Goal: Task Accomplishment & Management: Use online tool/utility

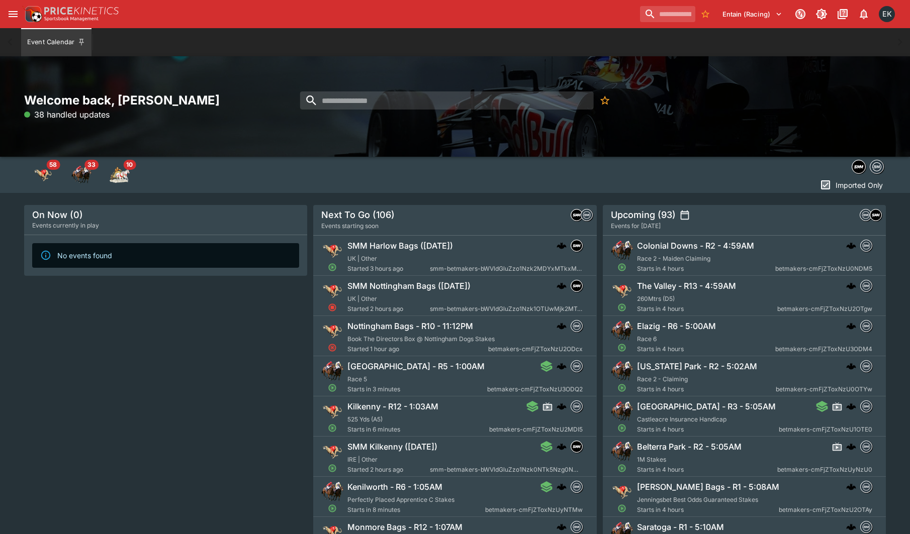
click at [3, 21] on div "Entain (Racing) 1 EK" at bounding box center [455, 14] width 910 height 28
click at [6, 16] on button "open drawer" at bounding box center [13, 14] width 18 height 18
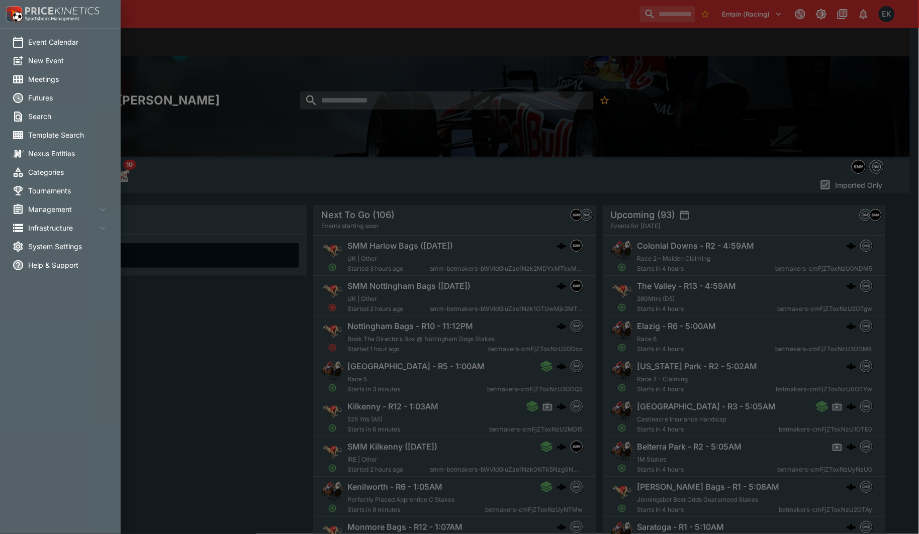
click at [38, 79] on span "Meetings" at bounding box center [68, 79] width 80 height 11
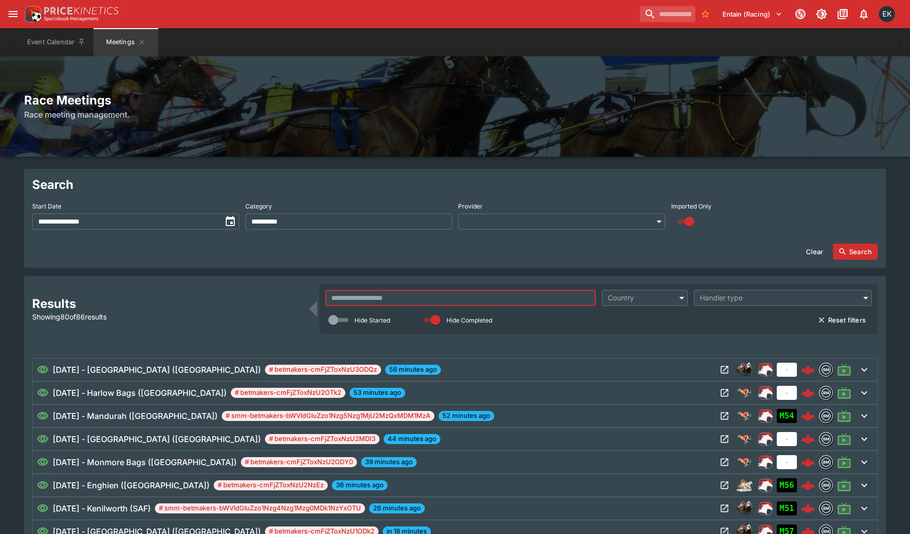
click at [405, 295] on input "text" at bounding box center [460, 298] width 270 height 16
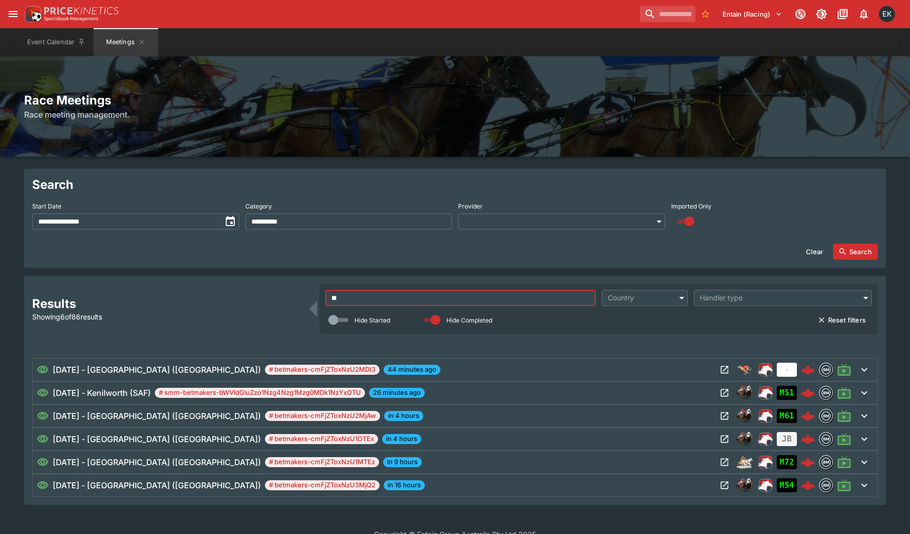
type input "**"
click at [664, 394] on div "[DATE] - Kenilworth (SAF) # smm-betmakers-bWVldGluZzo1Nzg4Nzg1Mzg0MDk1NzYxOTU 2…" at bounding box center [377, 393] width 680 height 12
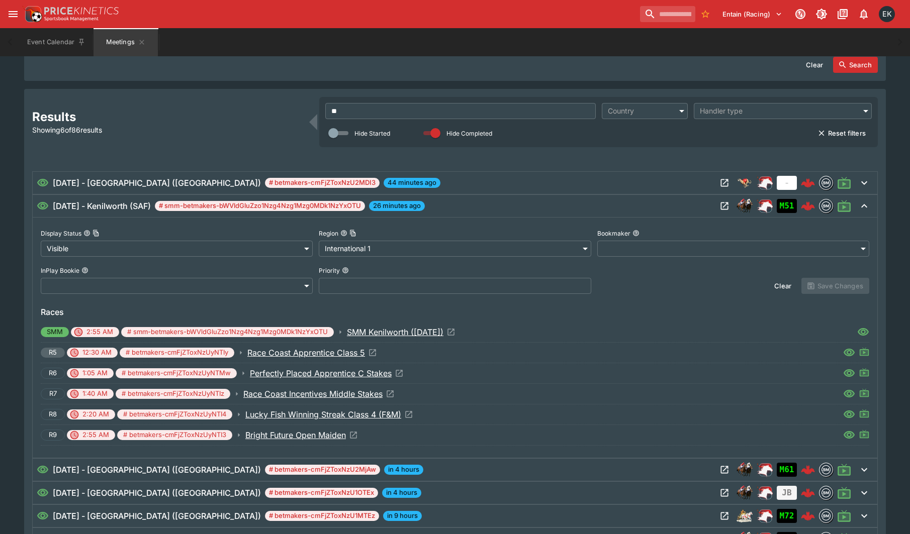
scroll to position [189, 0]
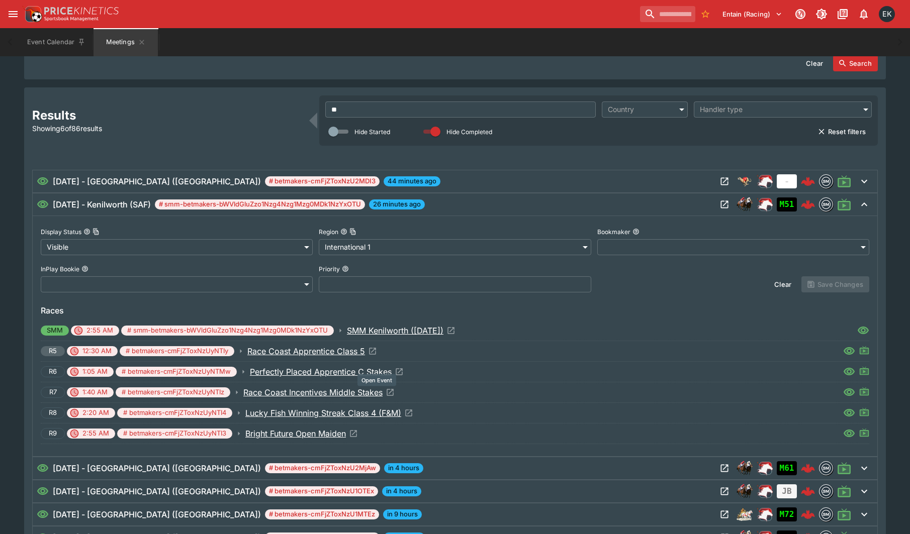
click at [391, 392] on icon "Open Event" at bounding box center [390, 392] width 9 height 9
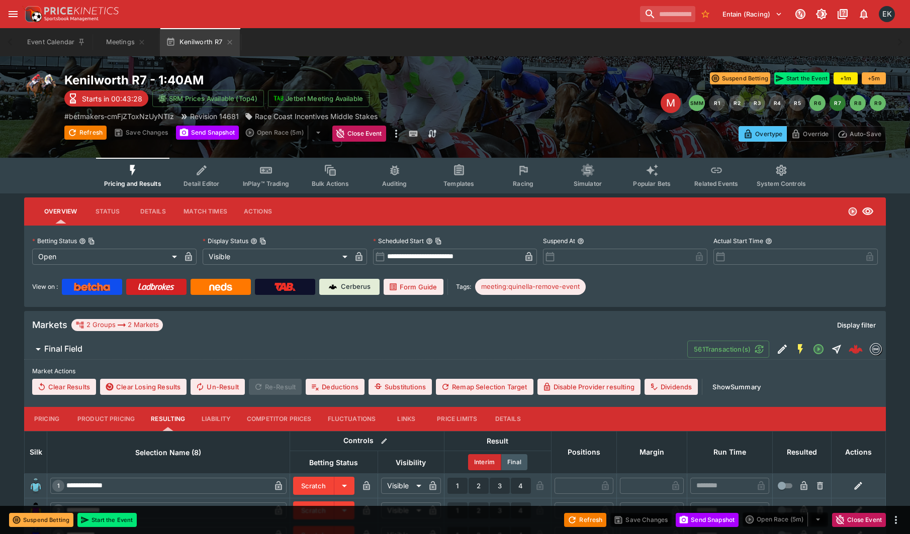
click at [524, 172] on icon "Event type filters" at bounding box center [523, 170] width 13 height 13
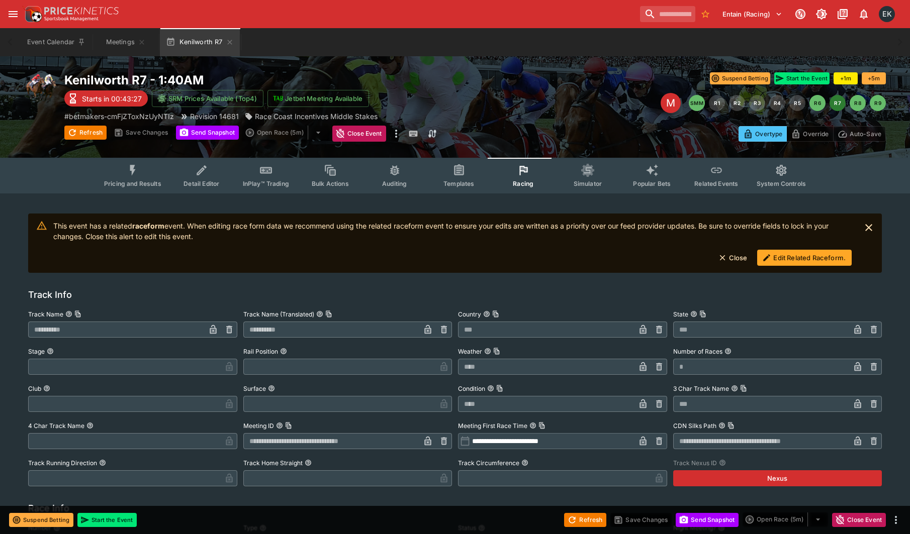
click at [798, 255] on button "Edit Related Raceform." at bounding box center [804, 258] width 95 height 16
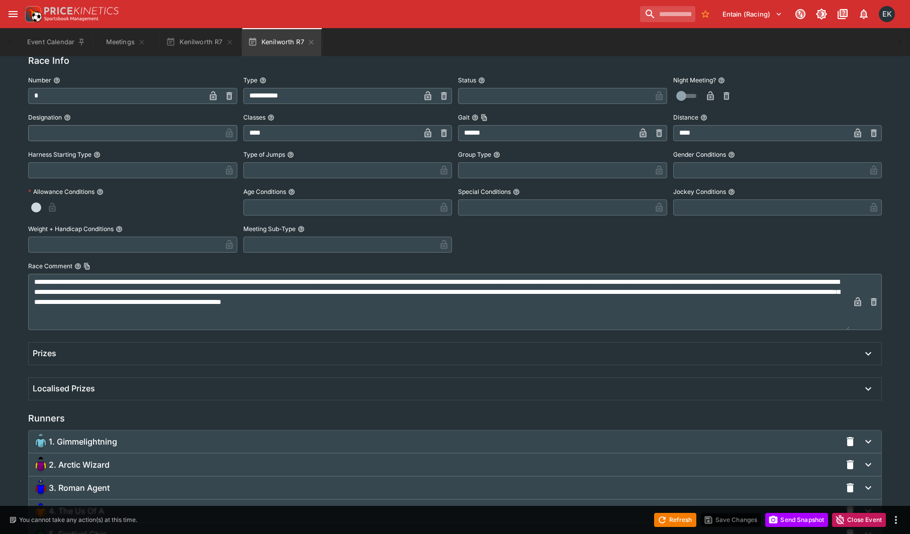
scroll to position [378, 0]
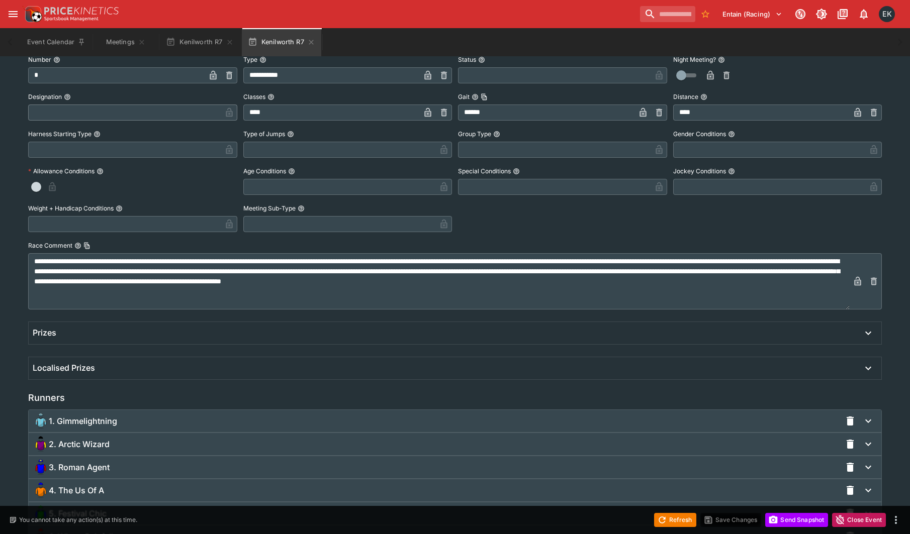
drag, startPoint x: 92, startPoint y: 413, endPoint x: 96, endPoint y: 417, distance: 5.3
click at [93, 415] on div "1. Gimmelightning" at bounding box center [437, 421] width 808 height 16
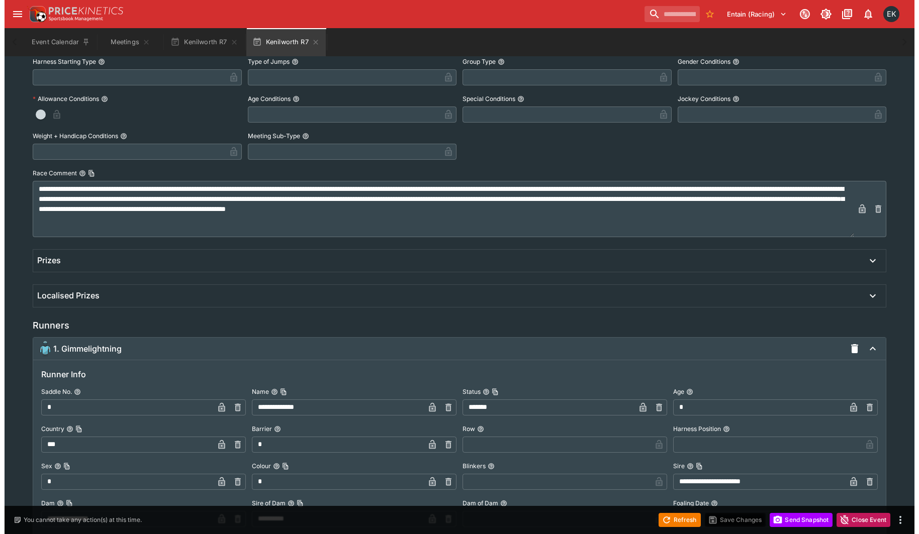
scroll to position [692, 0]
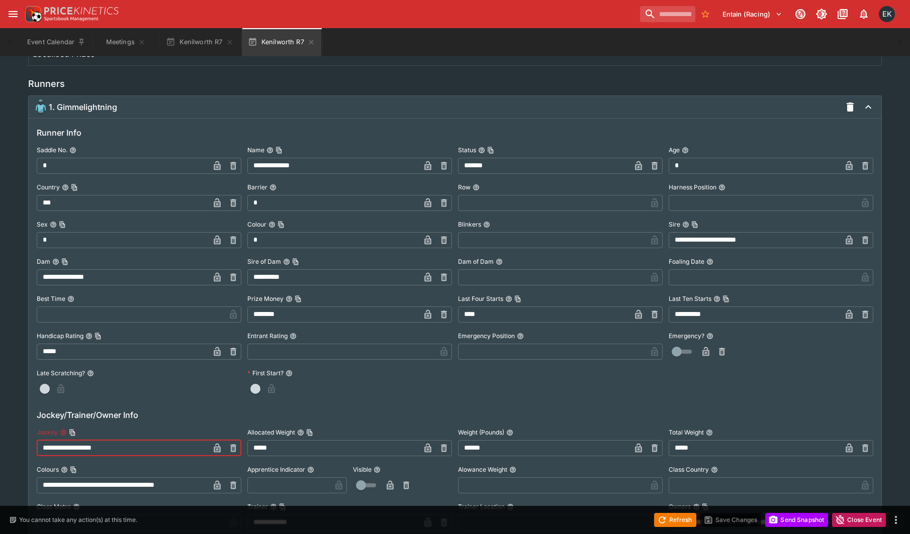
drag, startPoint x: 128, startPoint y: 445, endPoint x: 210, endPoint y: 494, distance: 94.9
click at [0, 451] on html "**********" at bounding box center [455, 293] width 910 height 1970
paste input "text"
type input "**********"
click at [219, 448] on icon "button" at bounding box center [217, 449] width 5 height 4
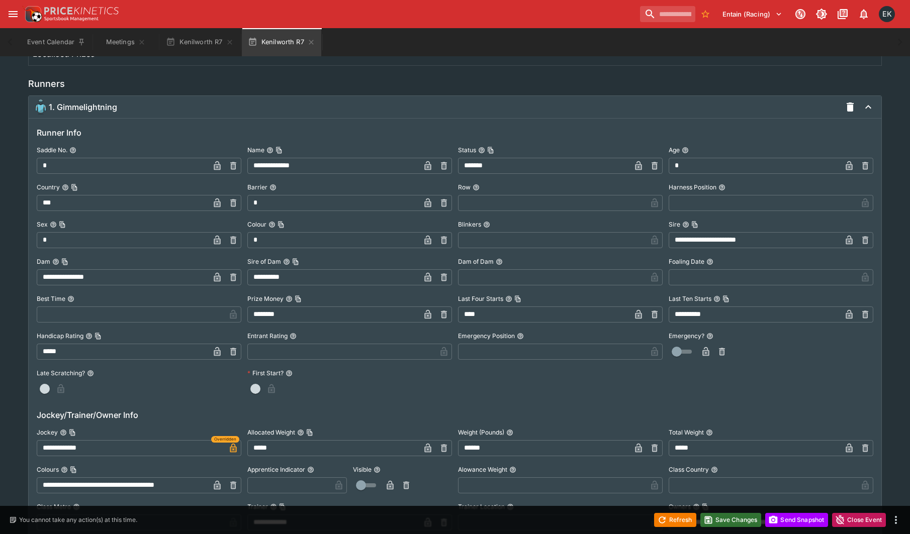
click at [742, 520] on button "Save Changes" at bounding box center [730, 520] width 61 height 14
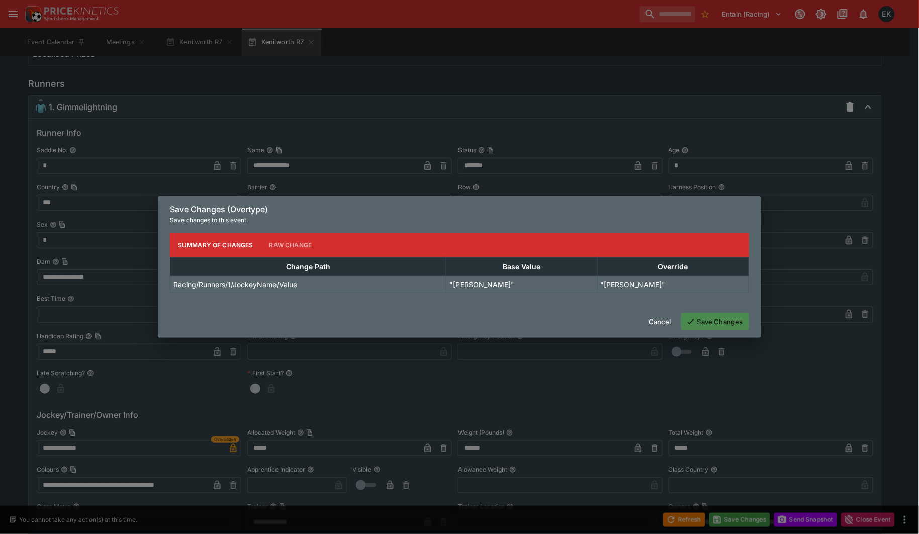
click at [729, 322] on button "Save Changes" at bounding box center [715, 322] width 68 height 16
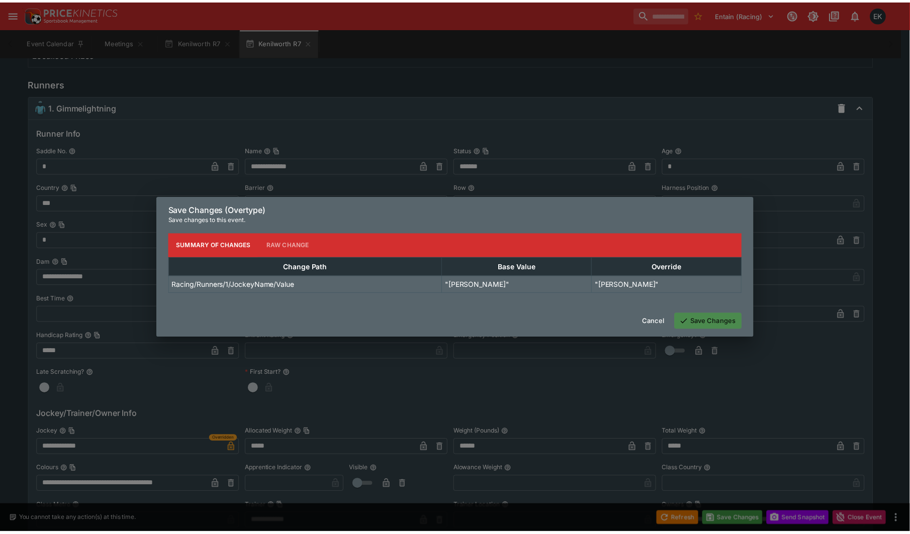
scroll to position [0, 0]
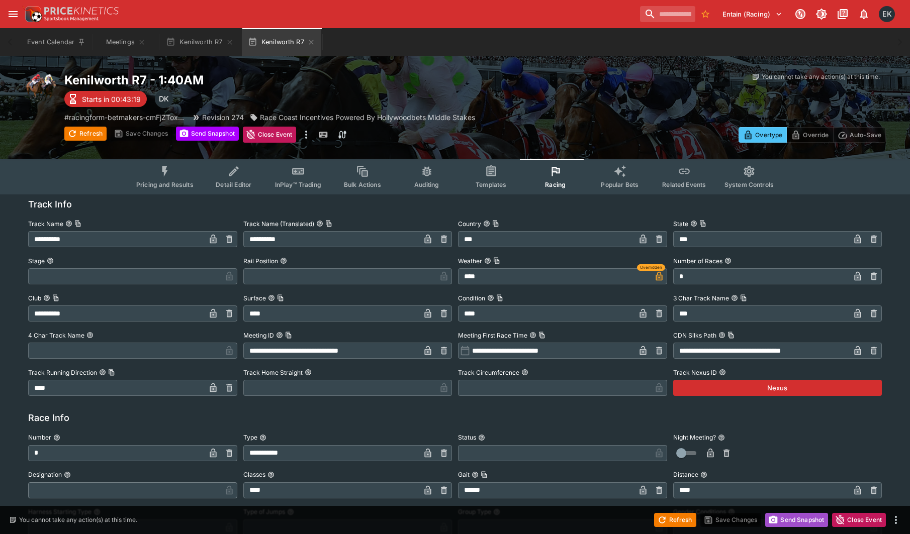
click at [804, 518] on button "Send Snapshot" at bounding box center [796, 520] width 63 height 14
drag, startPoint x: 398, startPoint y: 41, endPoint x: 335, endPoint y: 48, distance: 63.7
click at [396, 41] on div "Event Calendar Meetings Kenilworth R7 Kenilworth R7" at bounding box center [455, 42] width 870 height 28
click at [315, 41] on icon "button" at bounding box center [311, 42] width 8 height 8
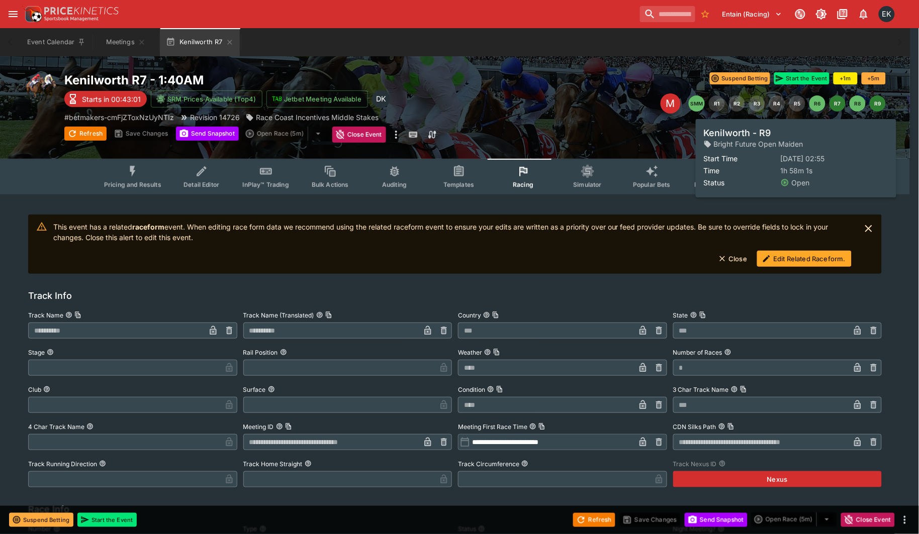
click at [877, 106] on button "R9" at bounding box center [878, 104] width 16 height 16
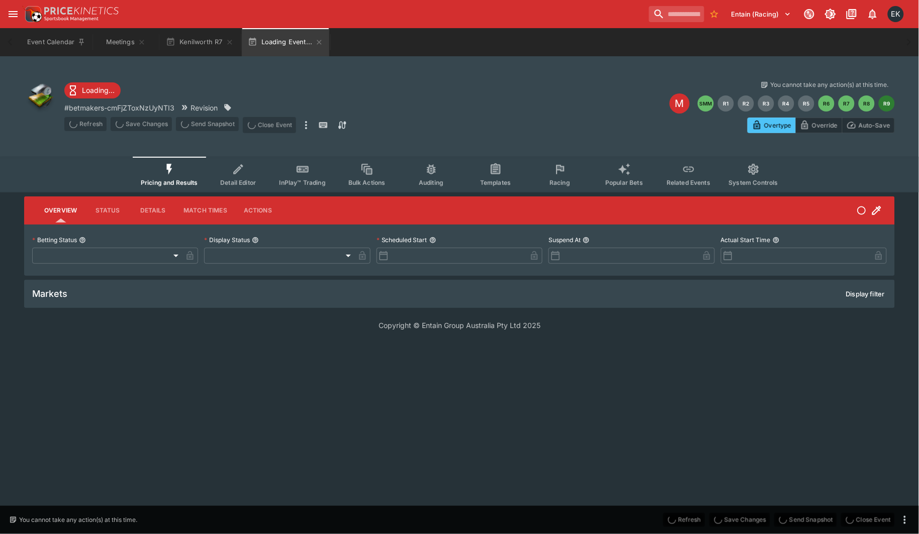
type input "**********"
type input "*******"
type input "**********"
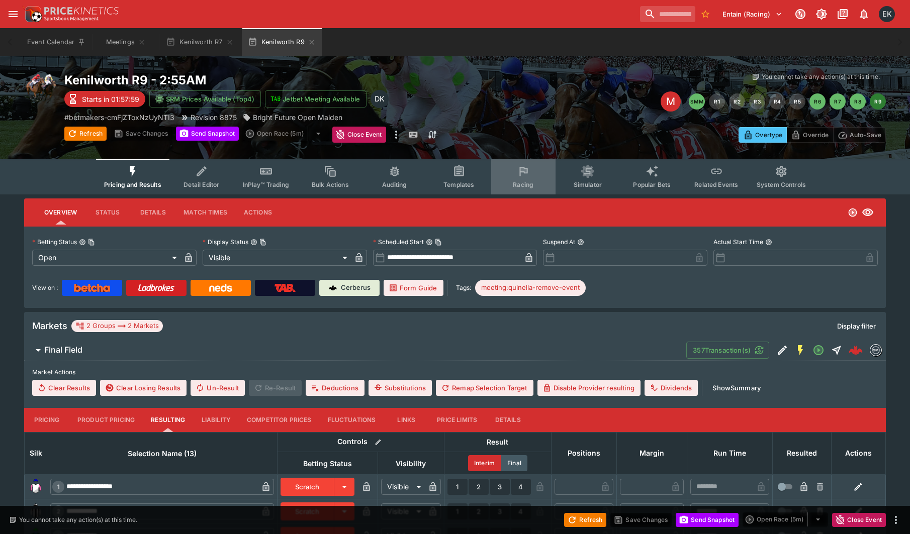
click at [528, 176] on icon "Event type filters" at bounding box center [523, 171] width 13 height 13
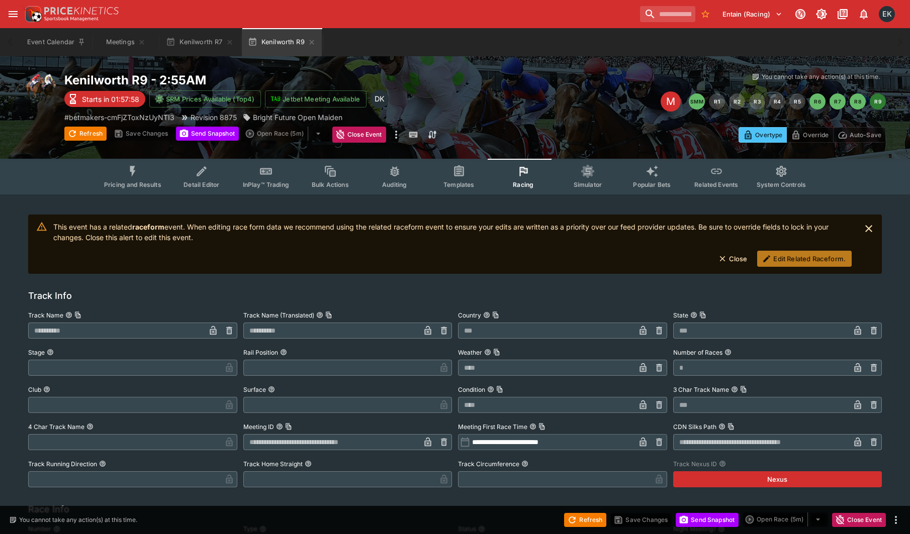
click at [793, 257] on button "Edit Related Raceform." at bounding box center [804, 259] width 95 height 16
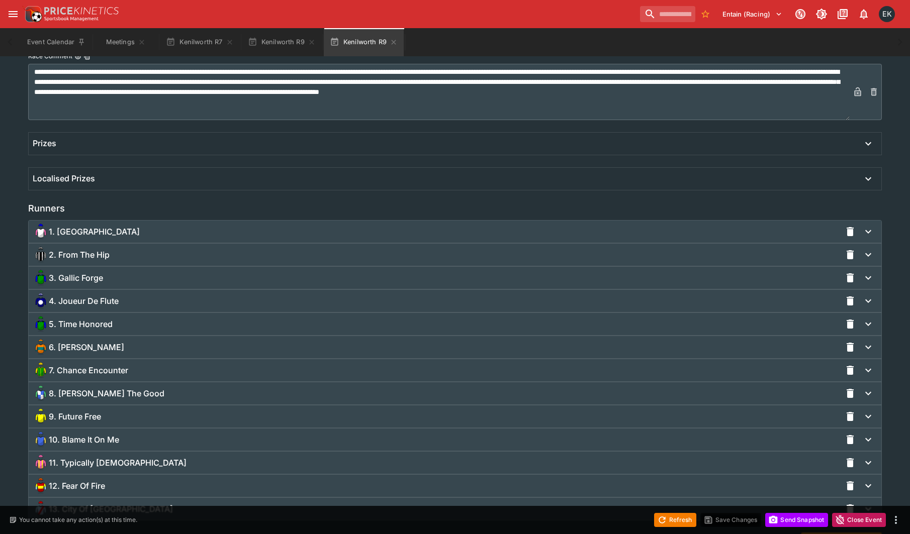
click at [96, 399] on span "8. [PERSON_NAME] The Good" at bounding box center [107, 394] width 116 height 11
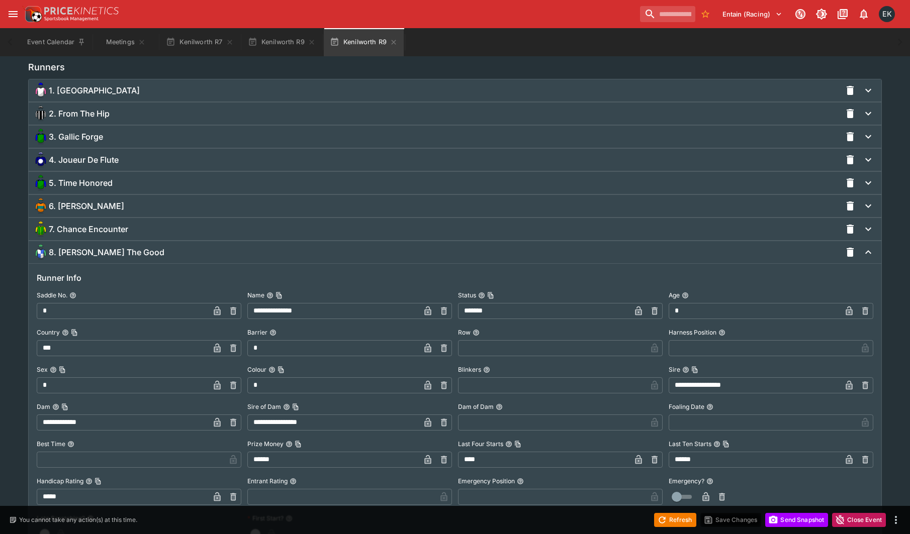
scroll to position [880, 0]
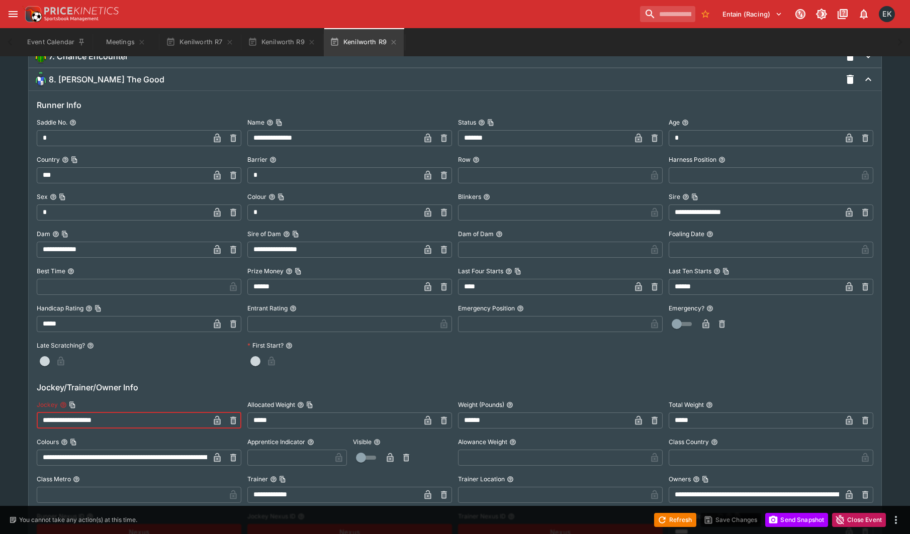
drag, startPoint x: 131, startPoint y: 422, endPoint x: 199, endPoint y: 399, distance: 72.3
click at [0, 441] on html "**********" at bounding box center [455, 162] width 910 height 2084
paste input "text"
type input "**********"
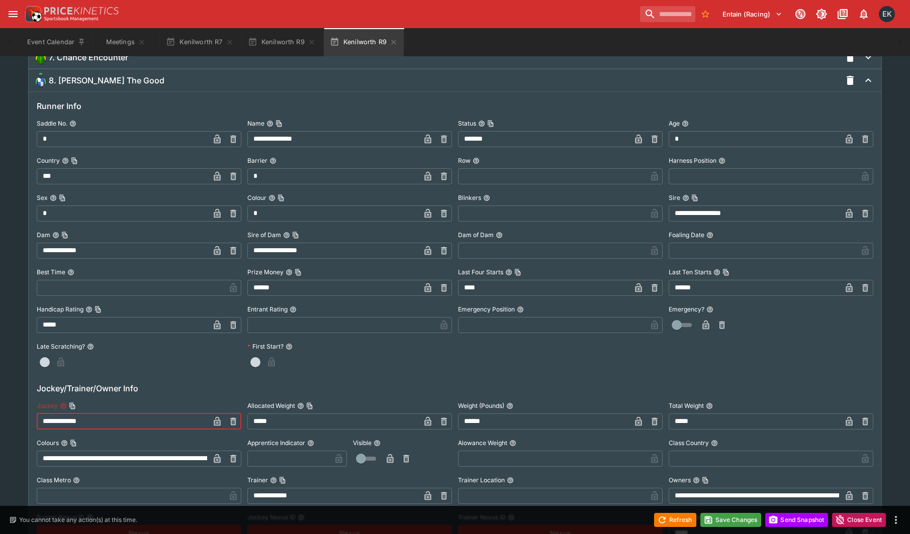
drag, startPoint x: 572, startPoint y: 56, endPoint x: 529, endPoint y: 83, distance: 50.4
click at [572, 56] on div "7. Chance Encounter" at bounding box center [437, 57] width 808 height 16
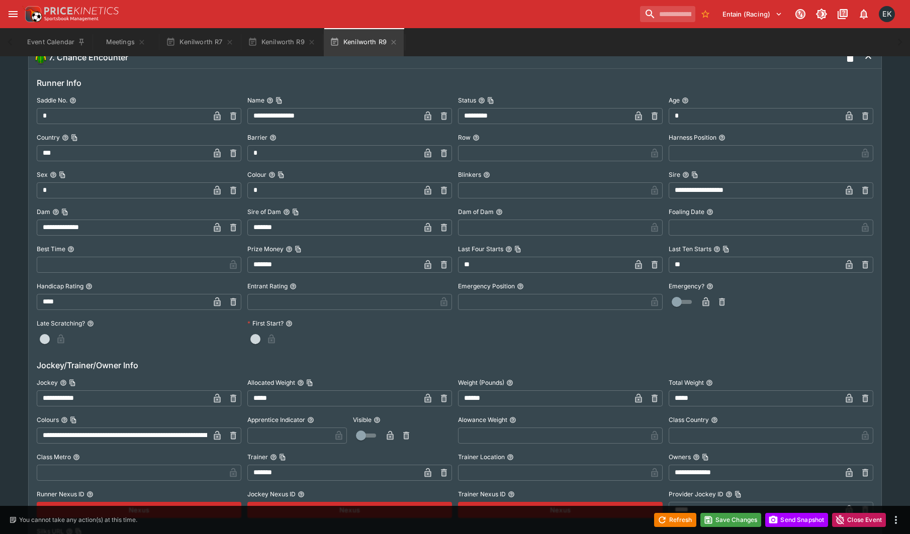
click at [234, 399] on icon "button" at bounding box center [234, 399] width 4 height 4
click at [146, 398] on input "text" at bounding box center [131, 399] width 189 height 16
paste input "**********"
type input "**********"
click at [203, 347] on div at bounding box center [139, 339] width 205 height 16
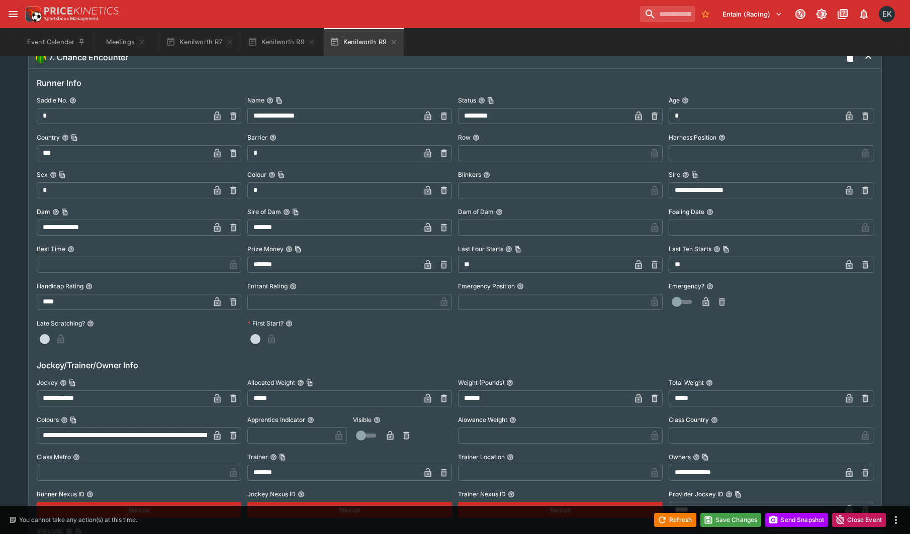
click at [216, 396] on icon "button" at bounding box center [217, 398] width 7 height 9
click at [729, 522] on button "Save Changes" at bounding box center [730, 520] width 61 height 14
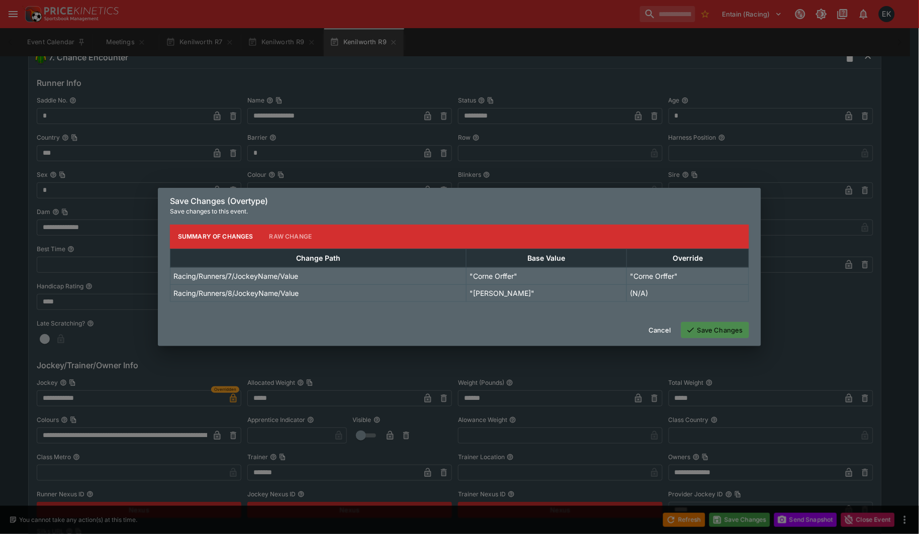
click at [725, 332] on button "Save Changes" at bounding box center [715, 330] width 68 height 16
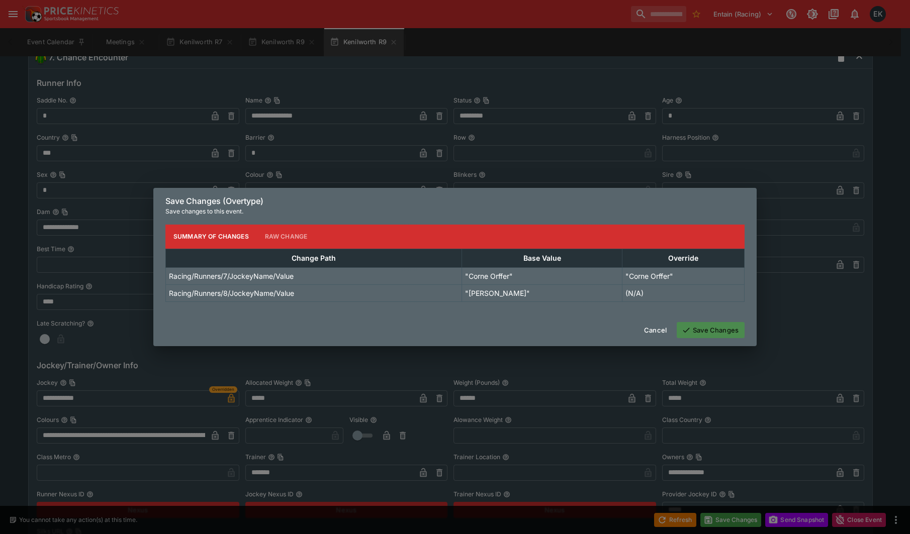
scroll to position [0, 0]
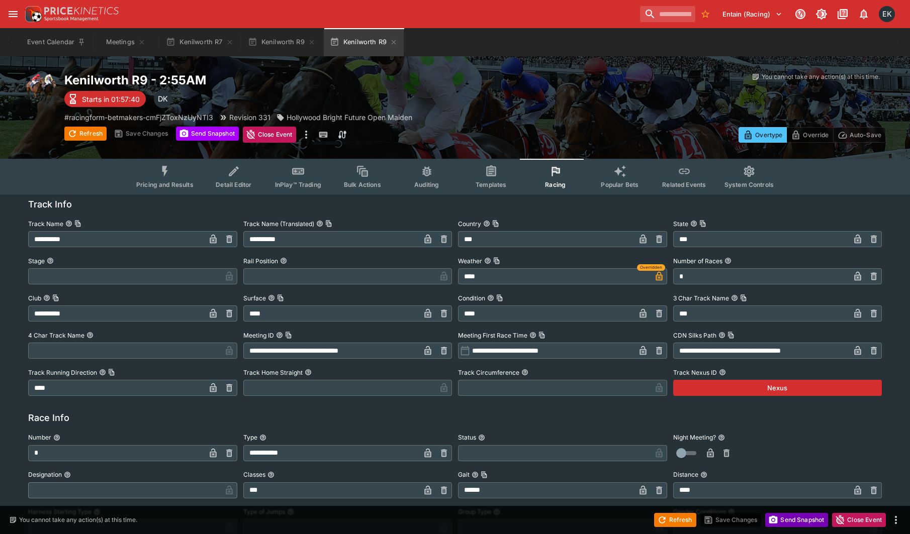
click at [787, 520] on button "Send Snapshot" at bounding box center [796, 520] width 63 height 14
click at [393, 40] on icon "button" at bounding box center [394, 42] width 8 height 8
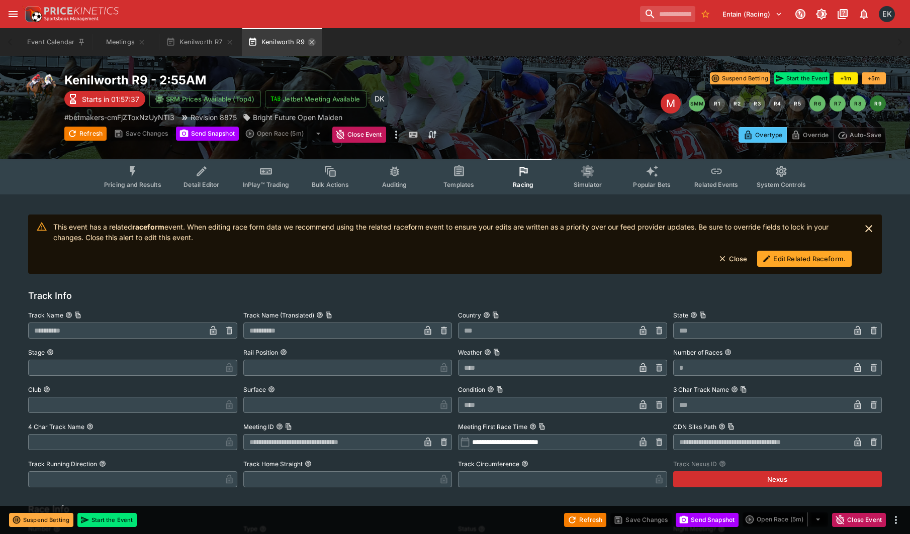
click at [312, 39] on icon "button" at bounding box center [312, 42] width 8 height 8
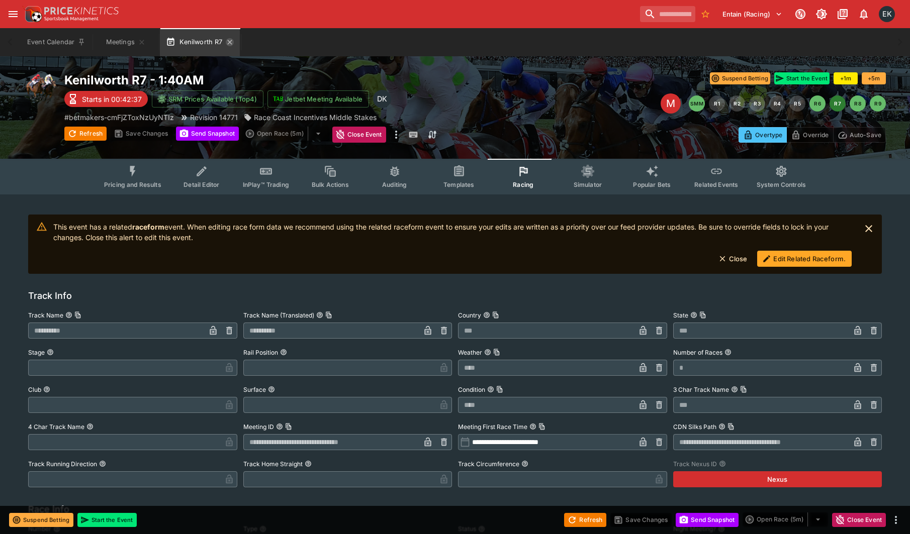
click at [228, 41] on icon "button" at bounding box center [230, 42] width 8 height 8
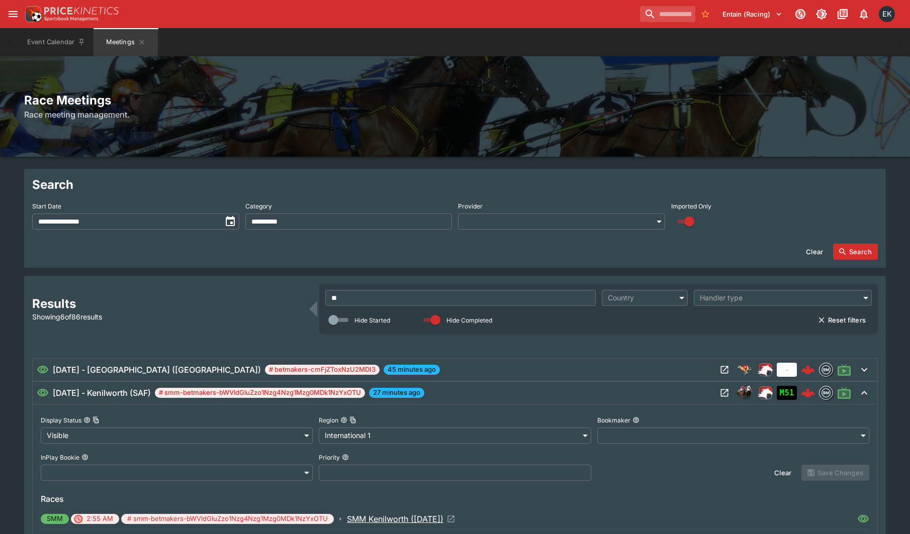
scroll to position [126, 0]
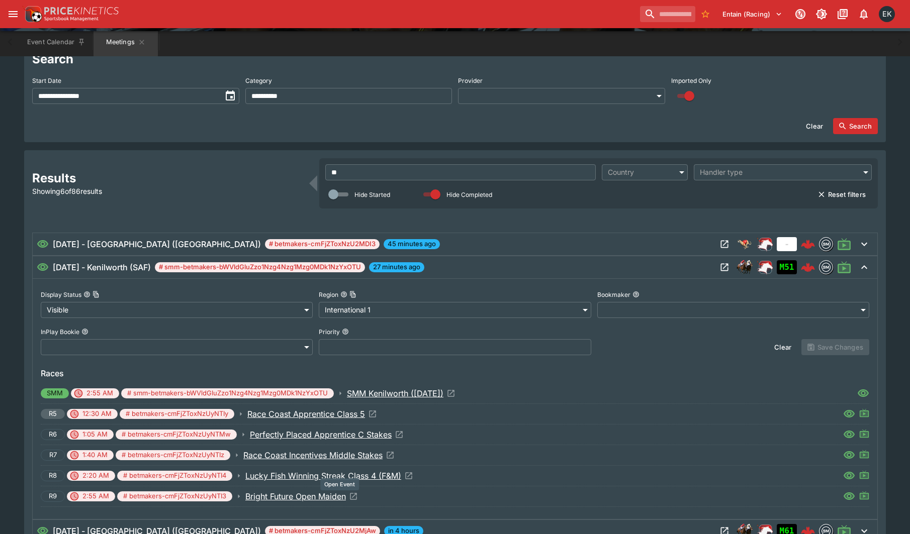
click at [353, 495] on icon "Open Event" at bounding box center [353, 496] width 9 height 9
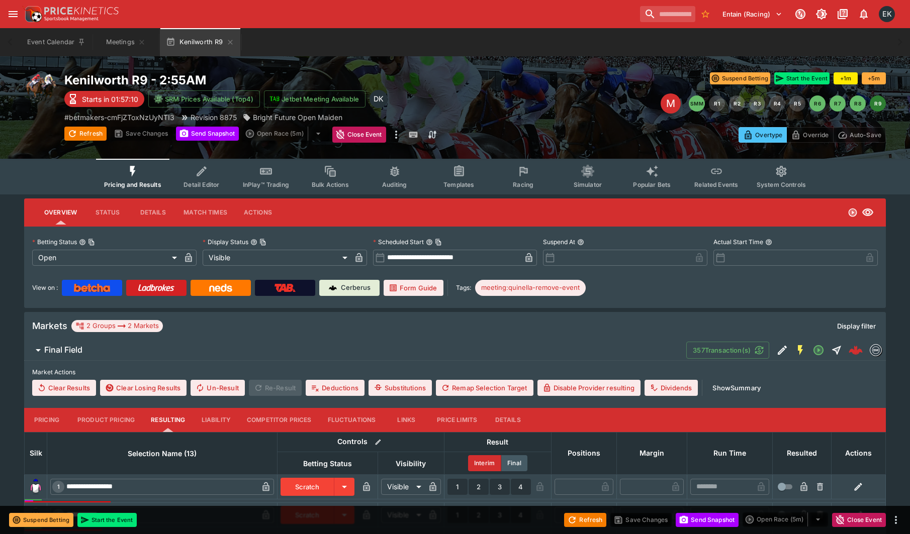
click at [521, 172] on icon "Event type filters" at bounding box center [523, 171] width 13 height 13
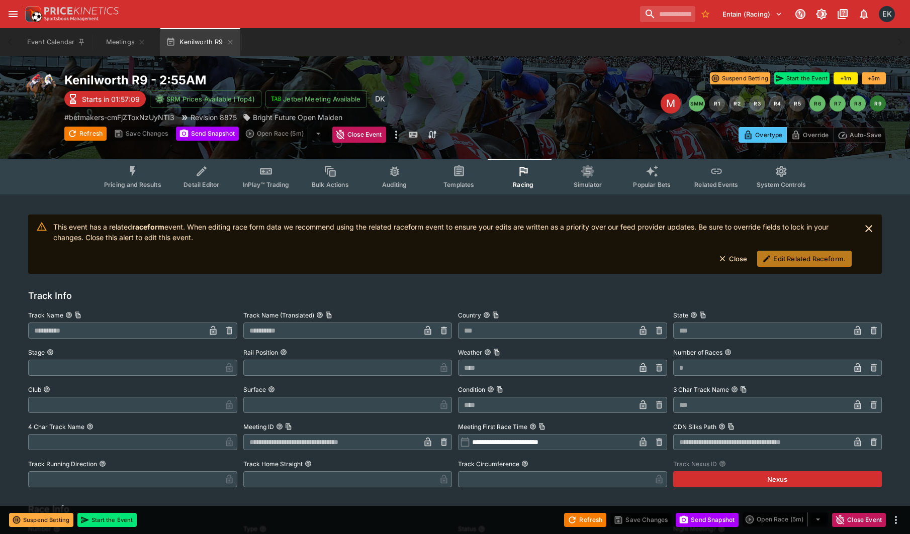
click at [812, 257] on button "Edit Related Raceform." at bounding box center [804, 259] width 95 height 16
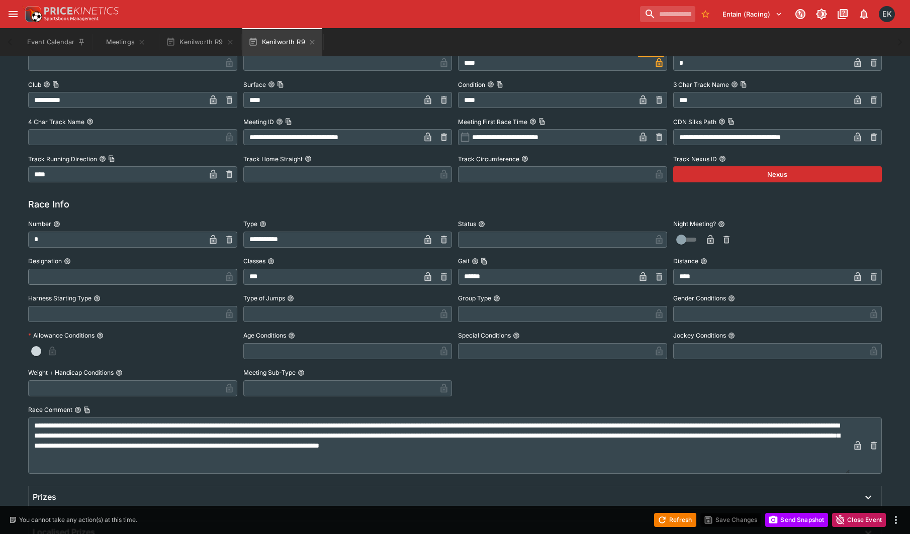
scroll to position [503, 0]
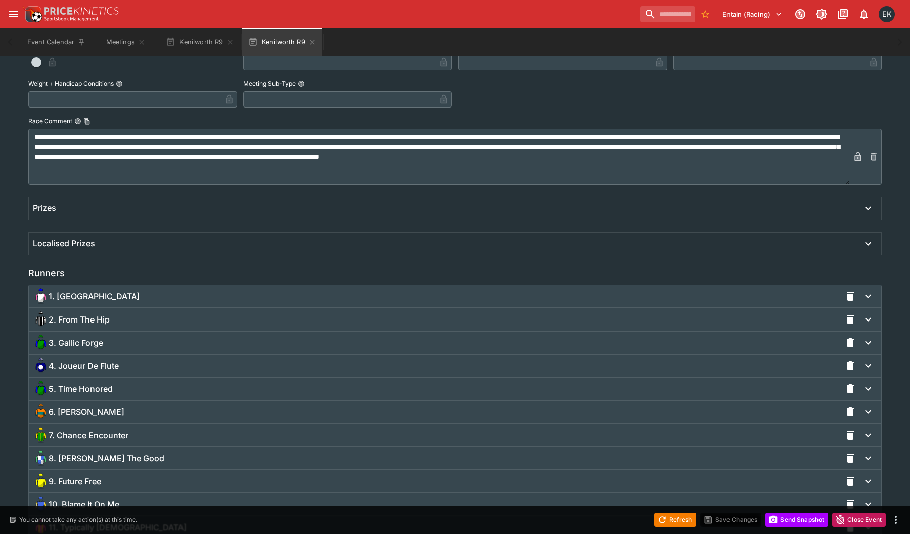
click at [76, 457] on span "8. [PERSON_NAME] The Good" at bounding box center [107, 458] width 116 height 11
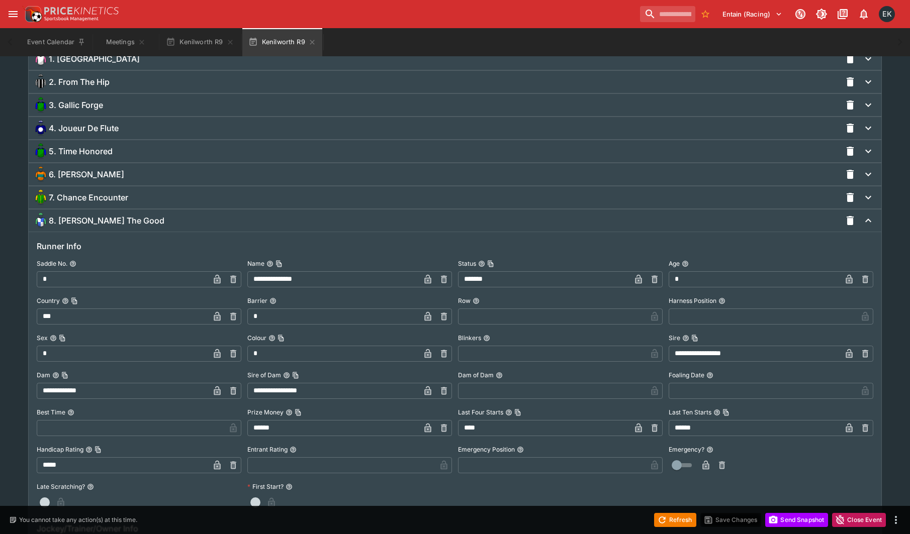
scroll to position [691, 0]
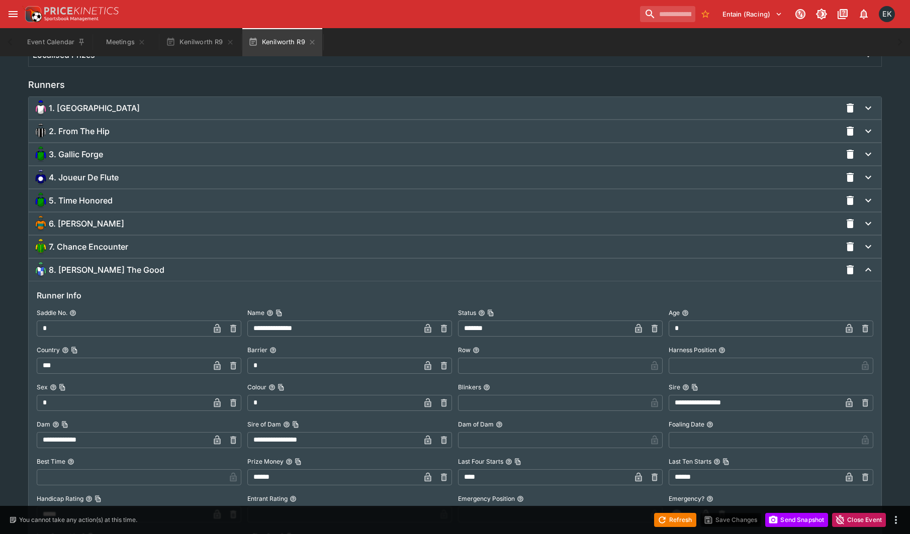
click at [128, 106] on span "1. [GEOGRAPHIC_DATA]" at bounding box center [94, 108] width 91 height 11
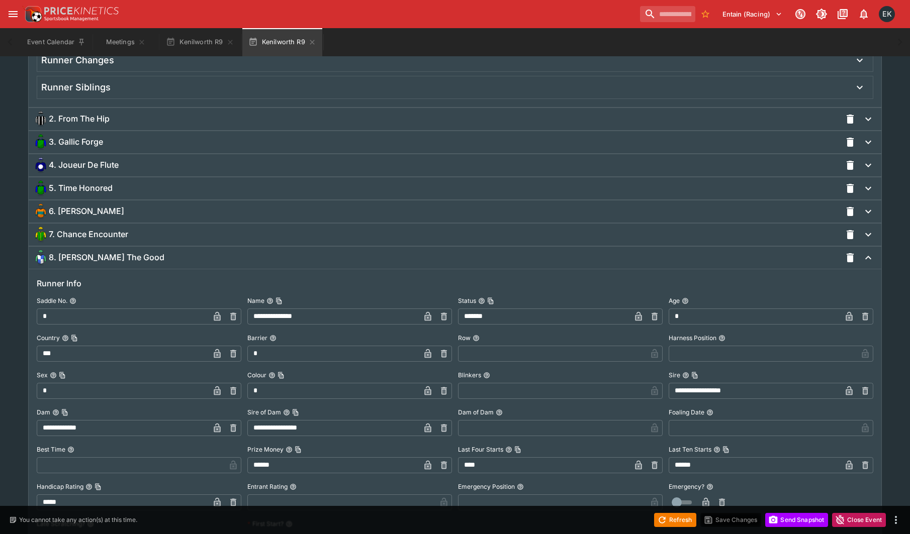
click at [90, 122] on span "2. From The Hip" at bounding box center [79, 119] width 61 height 11
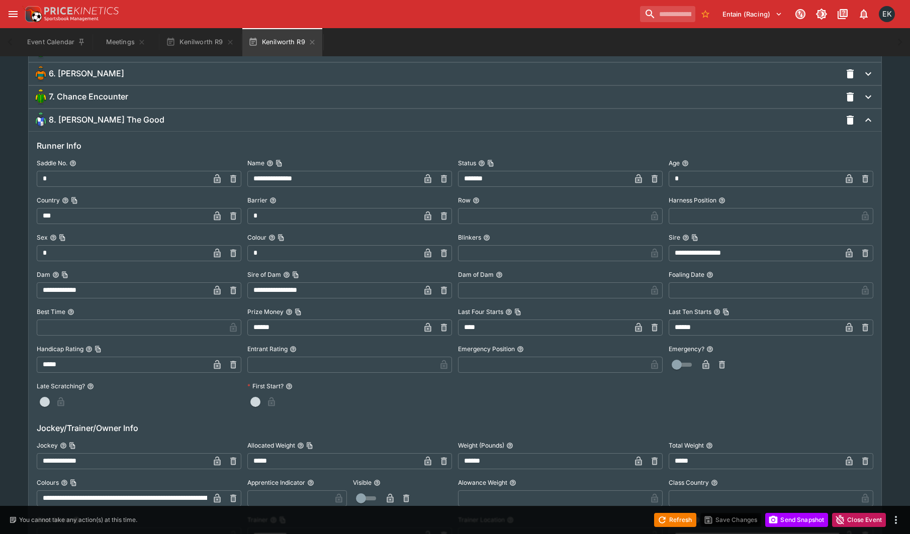
scroll to position [2828, 0]
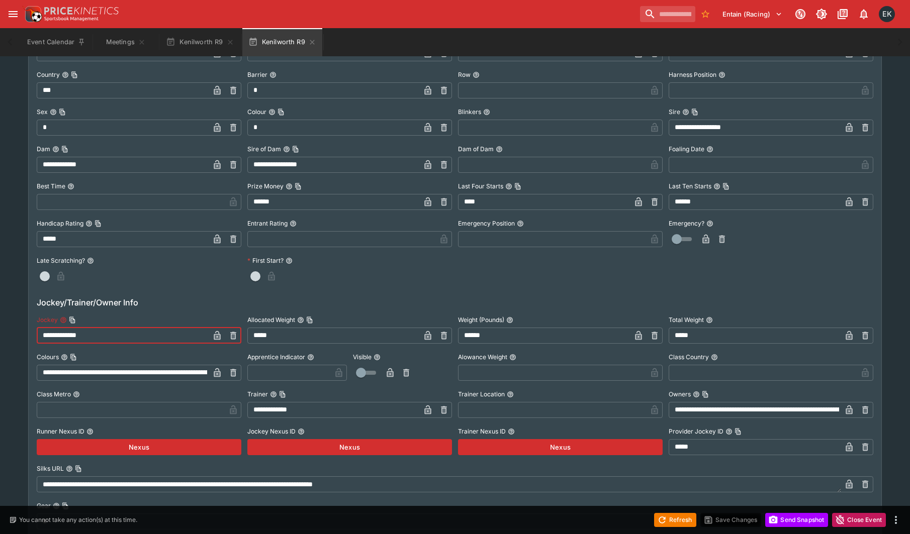
drag, startPoint x: 107, startPoint y: 345, endPoint x: -84, endPoint y: 355, distance: 190.8
paste input "text"
type input "**********"
click at [218, 339] on icon "button" at bounding box center [217, 337] width 5 height 4
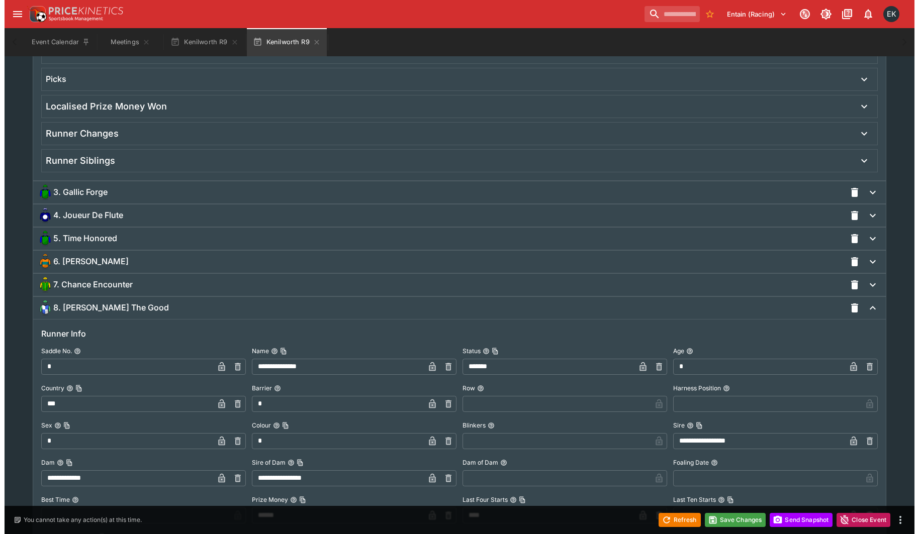
scroll to position [2513, 0]
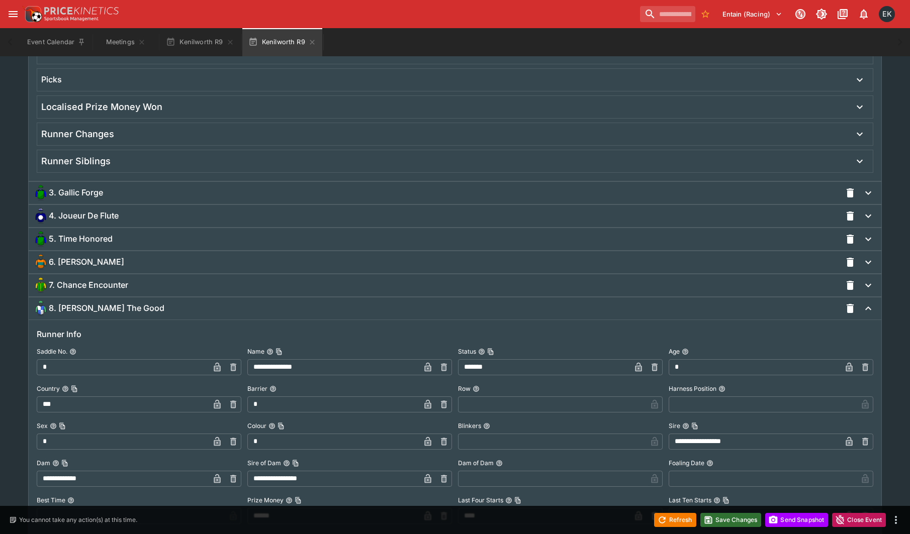
click at [721, 519] on button "Save Changes" at bounding box center [730, 520] width 61 height 14
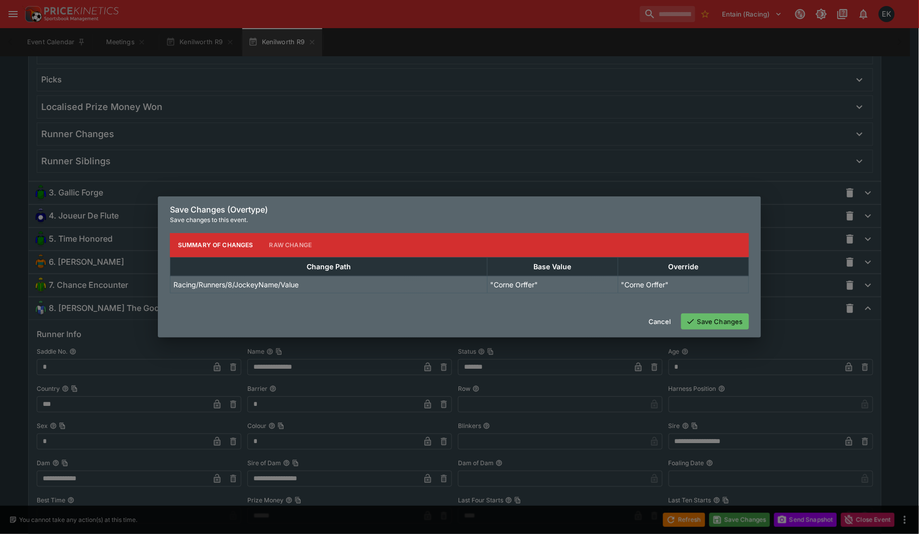
click at [715, 319] on button "Save Changes" at bounding box center [715, 322] width 68 height 16
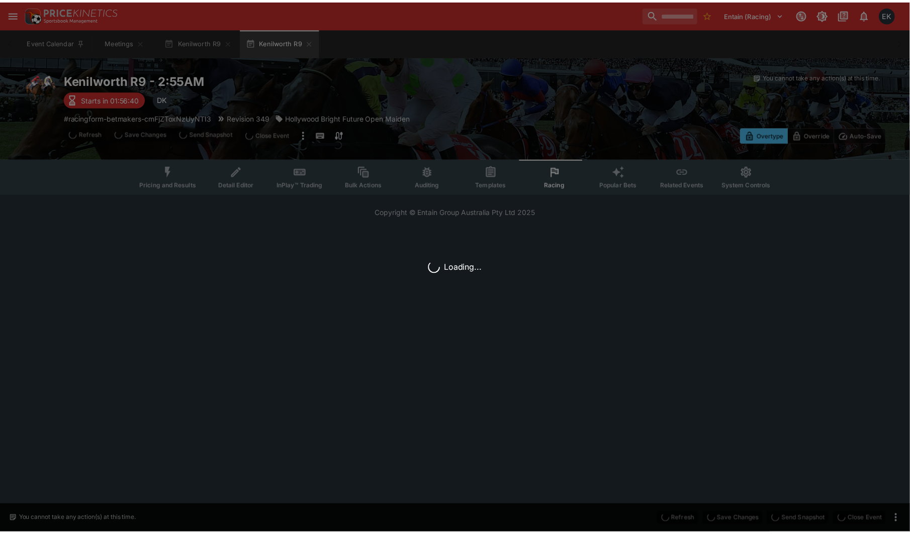
scroll to position [0, 0]
